Goal: Task Accomplishment & Management: Manage account settings

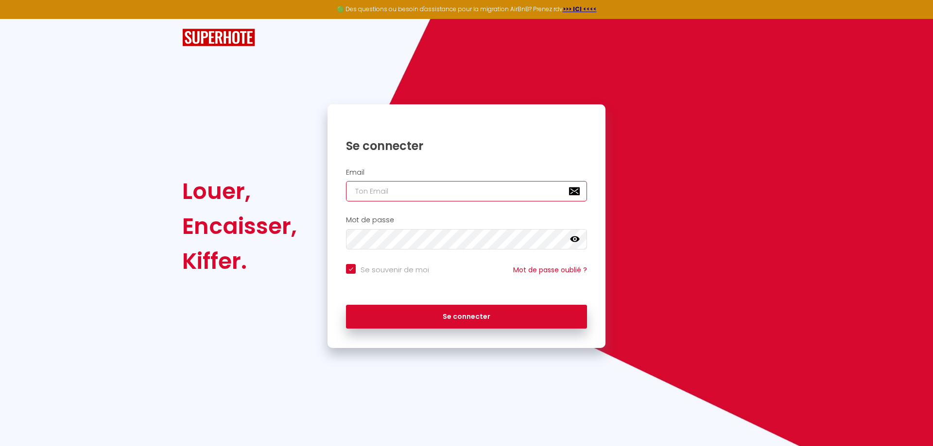
click at [369, 193] on input "email" at bounding box center [466, 191] width 241 height 20
type input "[EMAIL_ADDRESS][DOMAIN_NAME]"
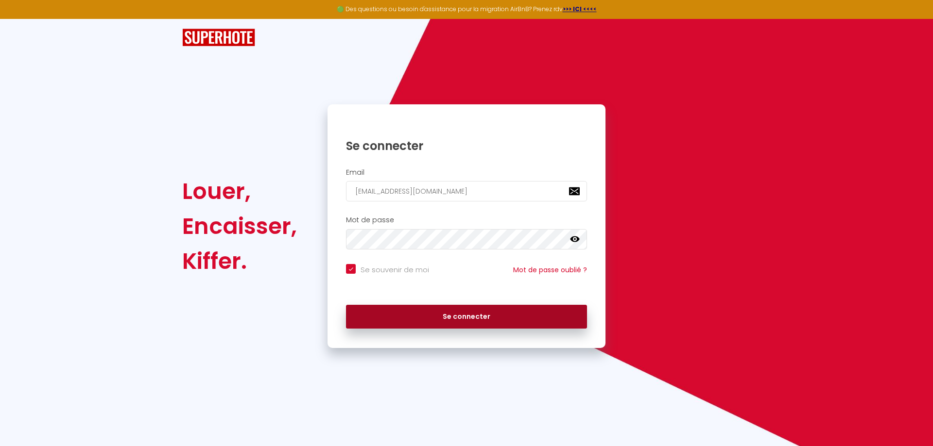
click at [455, 315] on button "Se connecter" at bounding box center [466, 317] width 241 height 24
checkbox input "true"
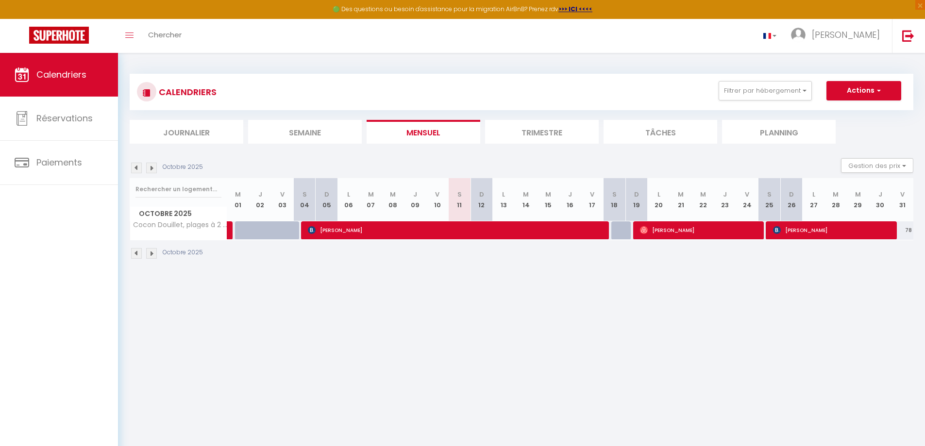
click at [549, 130] on li "Trimestre" at bounding box center [542, 132] width 114 height 24
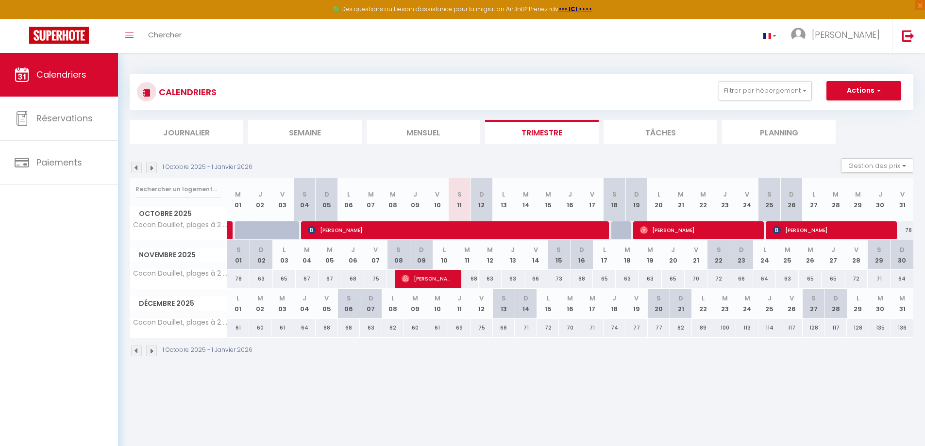
click at [422, 124] on li "Mensuel" at bounding box center [424, 132] width 114 height 24
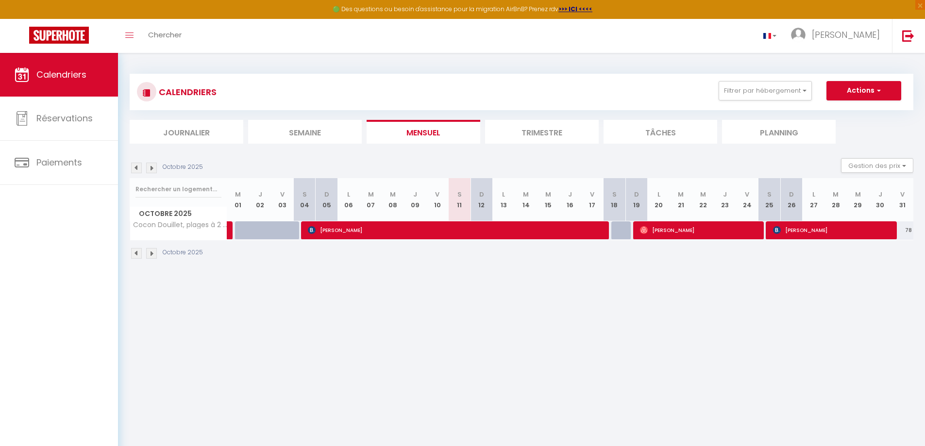
click at [535, 135] on li "Trimestre" at bounding box center [542, 132] width 114 height 24
